Goal: Contribute content: Add original content to the website for others to see

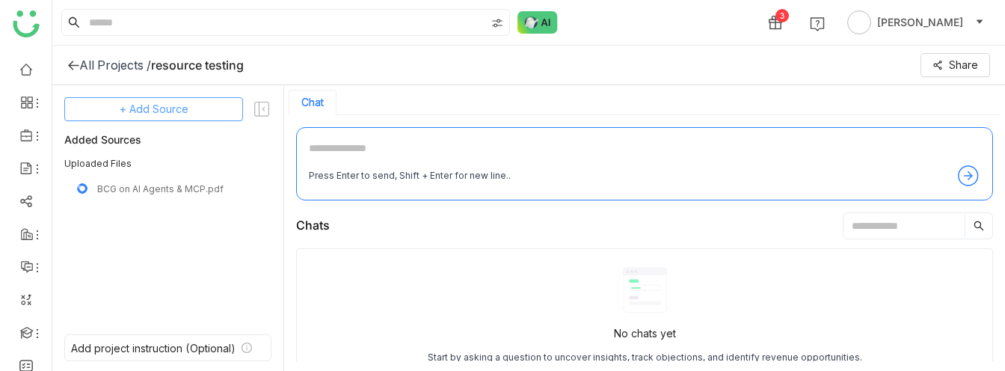
click at [153, 113] on span "+ Add Source" at bounding box center [154, 109] width 69 height 16
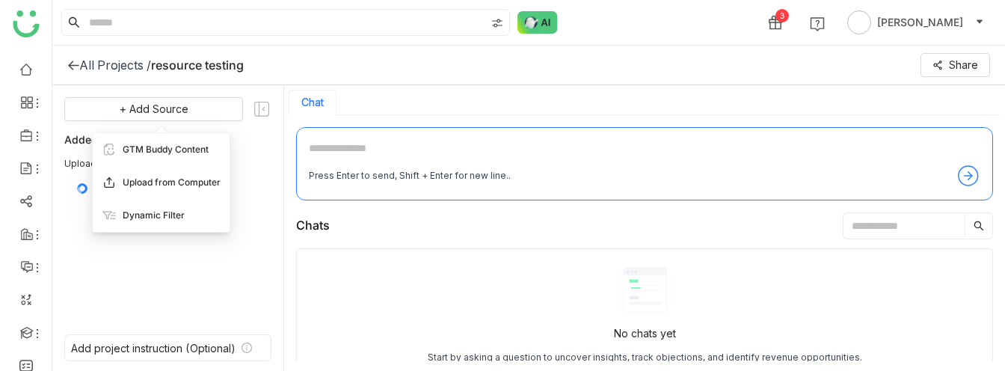
click at [167, 180] on span "Upload from Computer" at bounding box center [172, 182] width 98 height 13
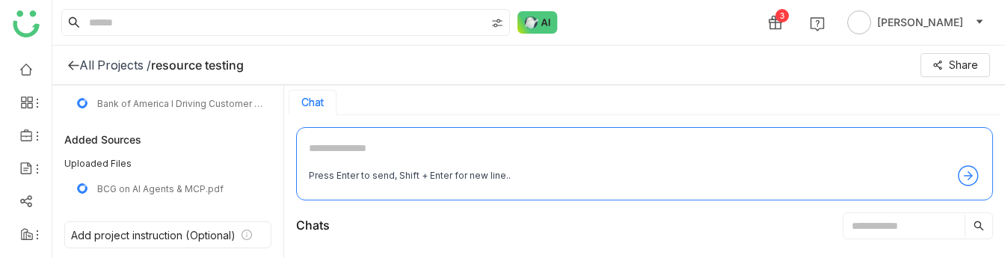
scroll to position [48, 0]
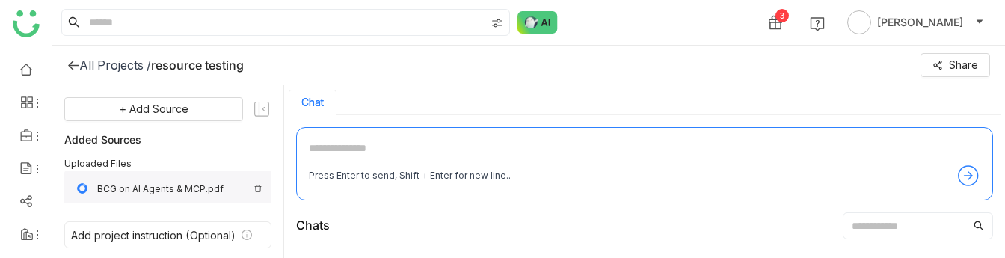
scroll to position [39, 0]
click at [262, 190] on img at bounding box center [257, 188] width 9 height 9
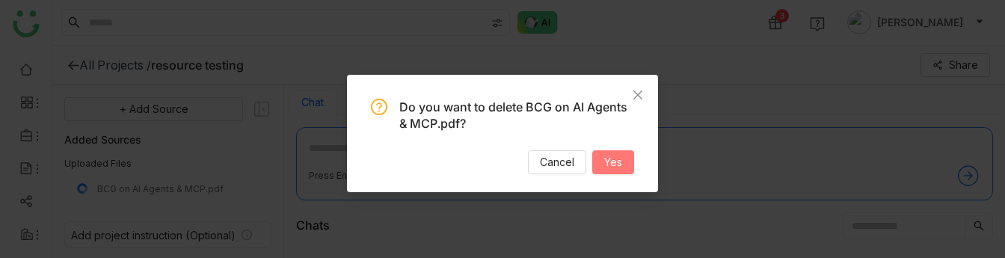
click at [628, 166] on button "Yes" at bounding box center [613, 162] width 42 height 24
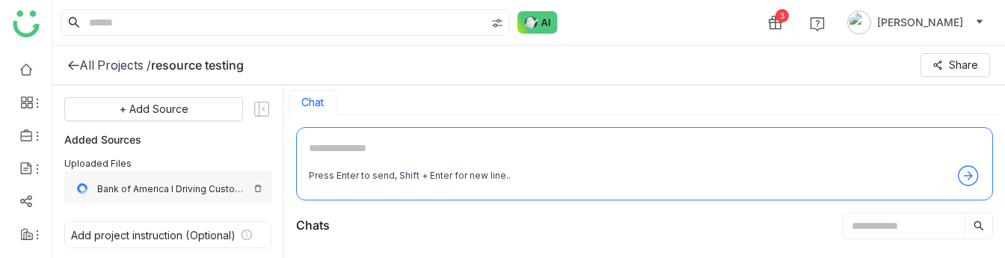
click at [258, 182] on div "Bank of America I Driving Customer Satisfaction (1).pptx" at bounding box center [167, 188] width 207 height 36
click at [257, 188] on img at bounding box center [257, 188] width 9 height 9
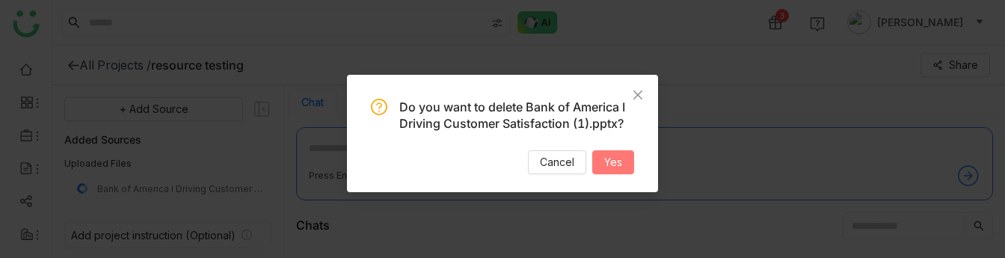
click at [620, 171] on button "Yes" at bounding box center [613, 162] width 42 height 24
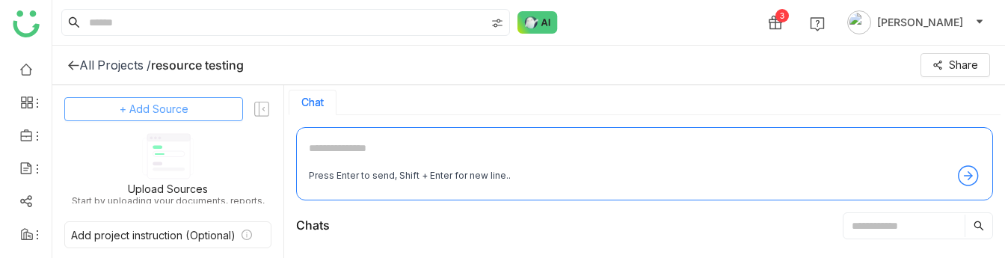
click at [152, 114] on span "+ Add Source" at bounding box center [154, 109] width 69 height 16
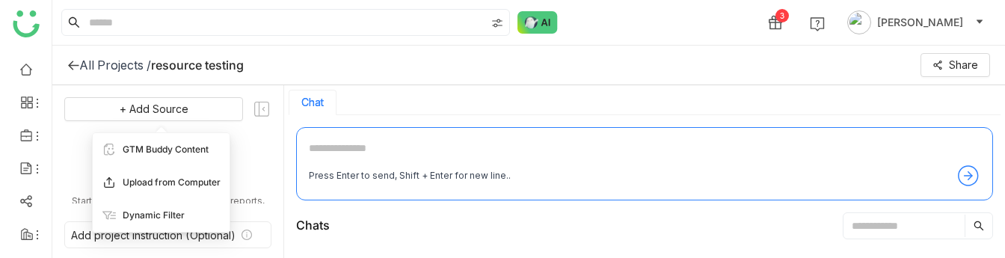
click at [149, 183] on span "Upload from Computer" at bounding box center [172, 182] width 98 height 13
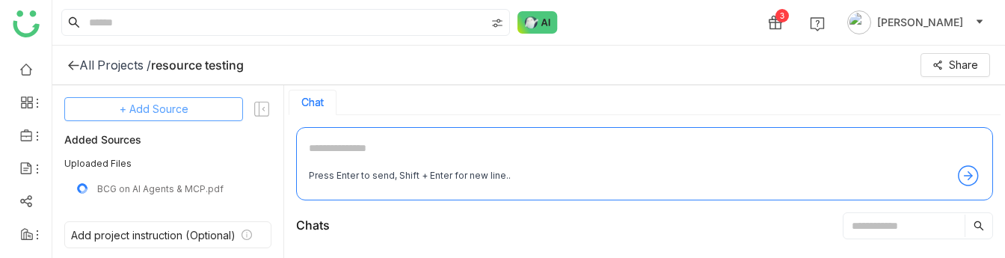
click at [170, 110] on span "+ Add Source" at bounding box center [154, 109] width 69 height 16
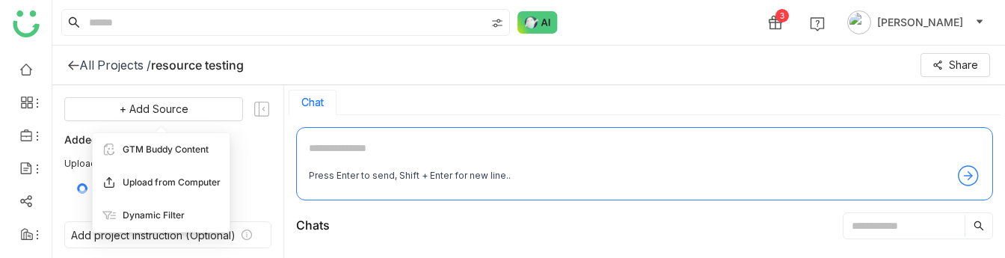
click at [176, 179] on span "Upload from Computer" at bounding box center [172, 182] width 98 height 13
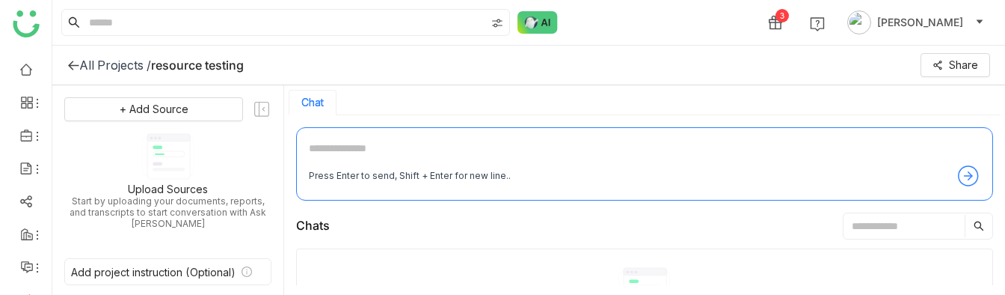
click at [614, 22] on div "3 [PERSON_NAME]" at bounding box center [528, 22] width 952 height 45
click at [619, 20] on div "3 Veena Pulicharla" at bounding box center [528, 22] width 952 height 45
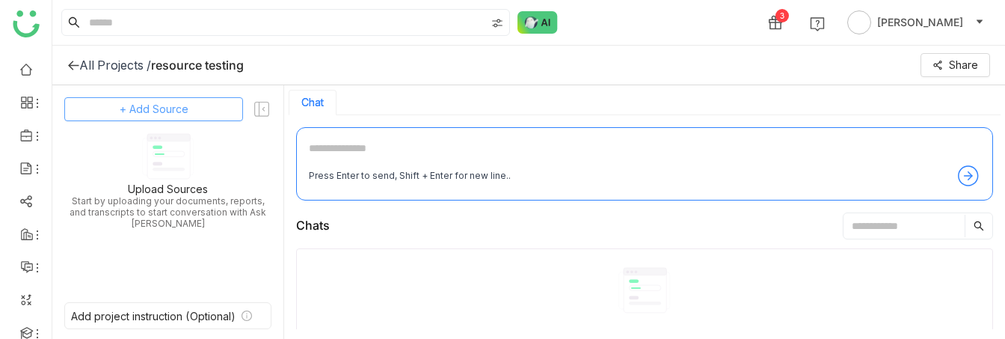
click at [156, 106] on span "+ Add Source" at bounding box center [154, 109] width 69 height 16
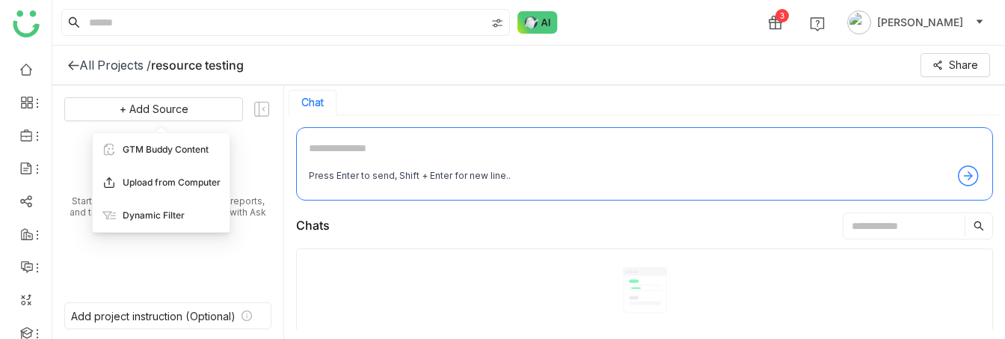
click at [174, 183] on span "Upload from Computer" at bounding box center [172, 182] width 98 height 13
